Goal: Information Seeking & Learning: Compare options

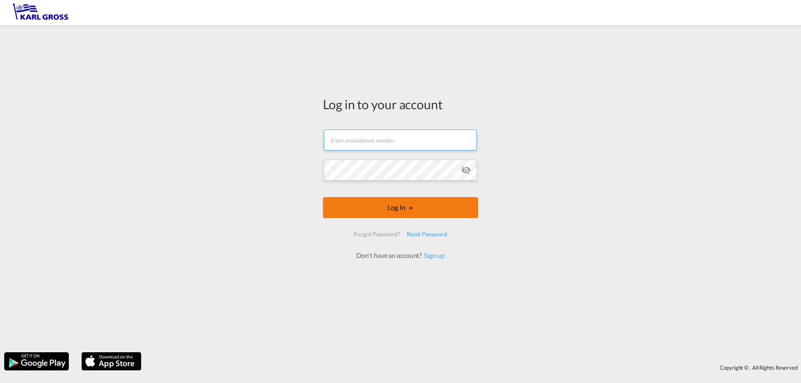
type input "[EMAIL_ADDRESS][DOMAIN_NAME]"
click at [360, 205] on button "Log In" at bounding box center [400, 207] width 155 height 21
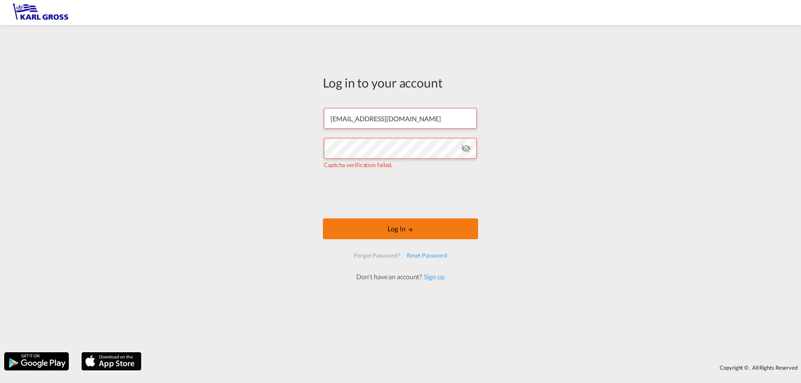
click at [430, 233] on button "Log In" at bounding box center [400, 229] width 155 height 21
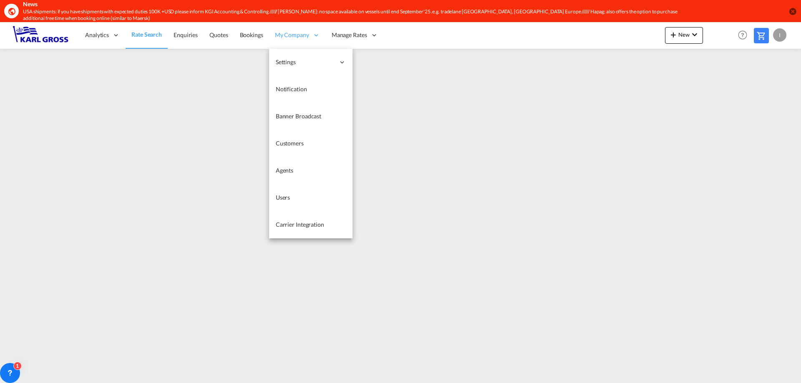
click at [300, 40] on div "My Company" at bounding box center [297, 35] width 57 height 27
click at [288, 224] on span "Carrier Integration" at bounding box center [300, 224] width 48 height 7
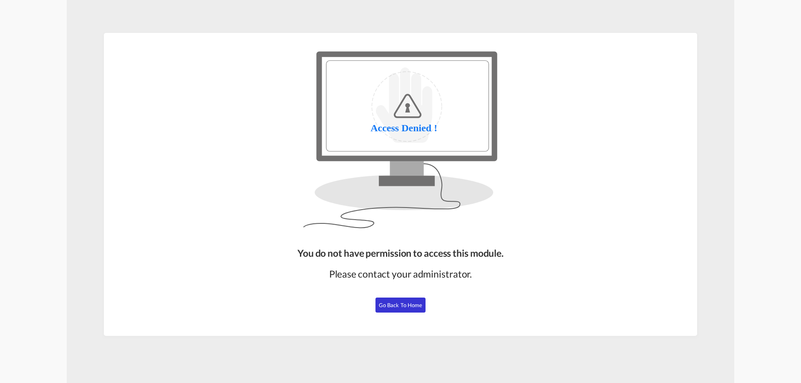
click at [407, 307] on span "Go Back to Home" at bounding box center [401, 305] width 44 height 7
